Goal: Entertainment & Leisure: Consume media (video, audio)

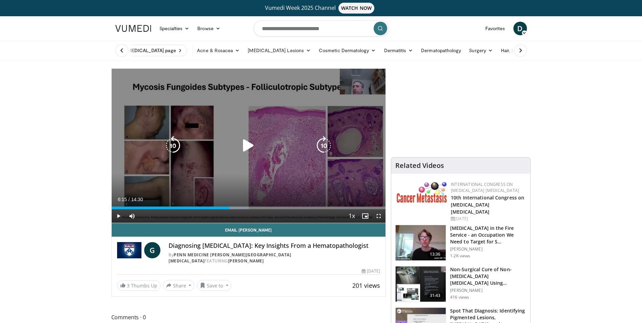
click at [245, 146] on icon "Video Player" at bounding box center [248, 145] width 19 height 19
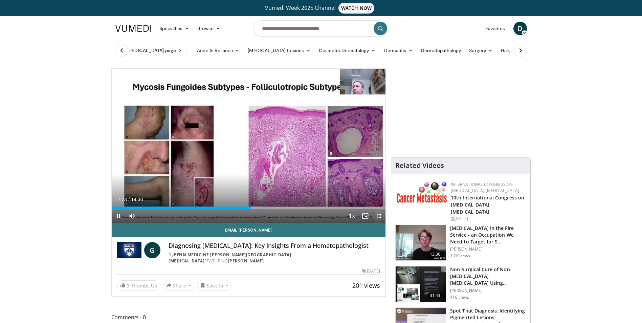
click at [380, 214] on span "Video Player" at bounding box center [379, 216] width 14 height 14
